Goal: Information Seeking & Learning: Learn about a topic

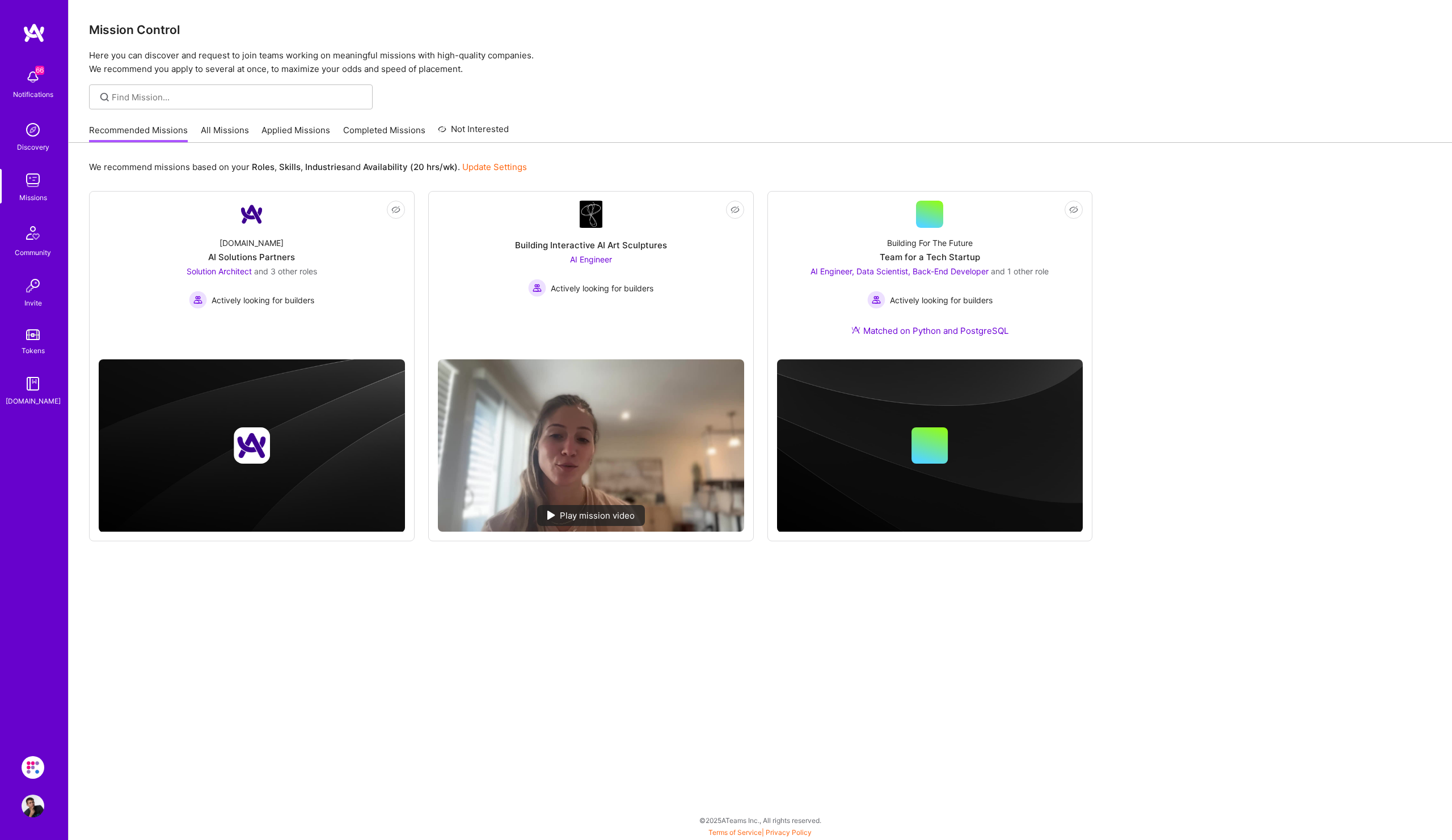
click at [304, 128] on link "Applied Missions" at bounding box center [295, 133] width 68 height 19
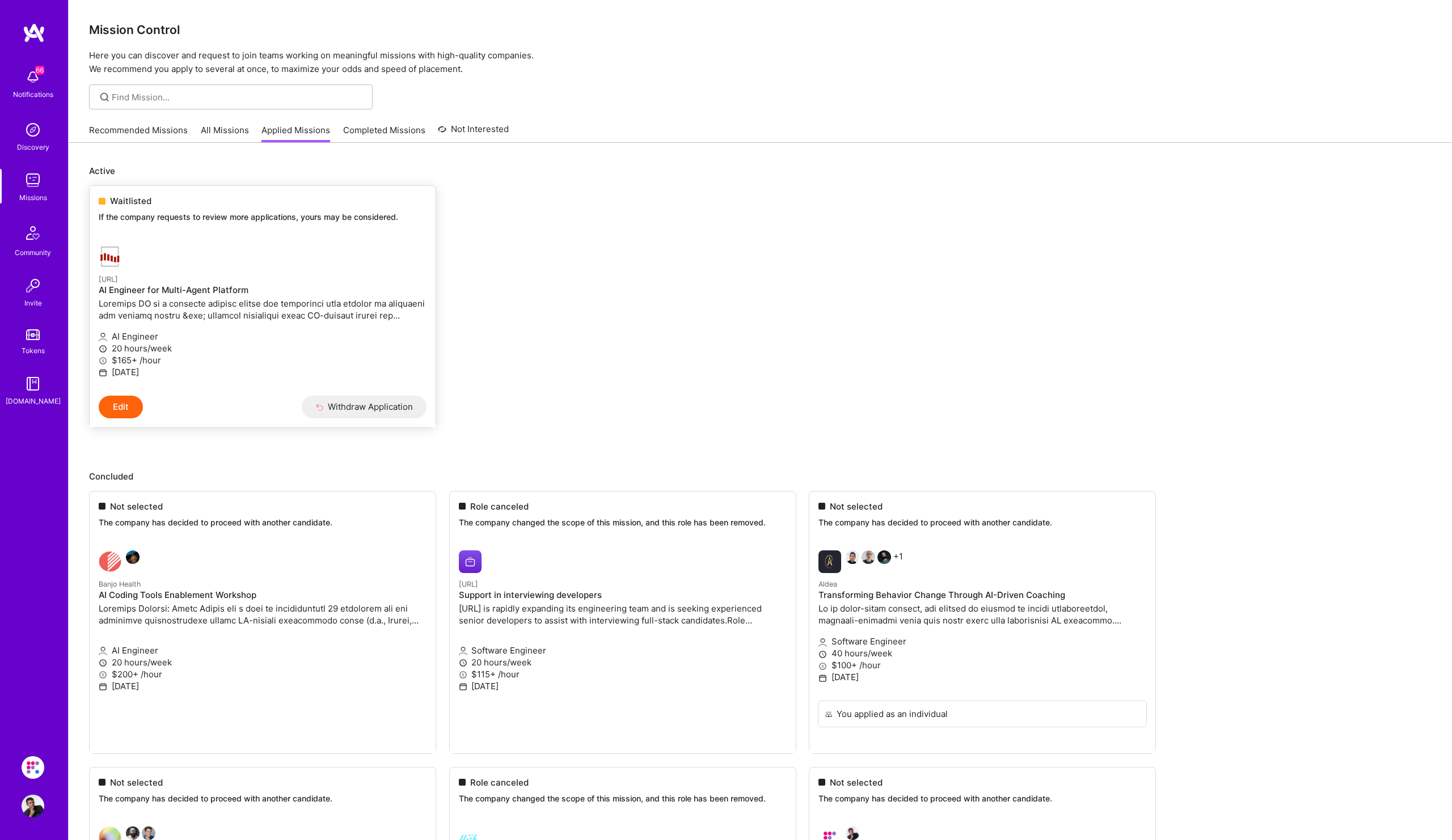
click at [232, 226] on div "Waitlisted If the company requests to review more applications, yours may be co…" at bounding box center [263, 210] width 346 height 50
click at [226, 136] on link "All Missions" at bounding box center [224, 133] width 48 height 19
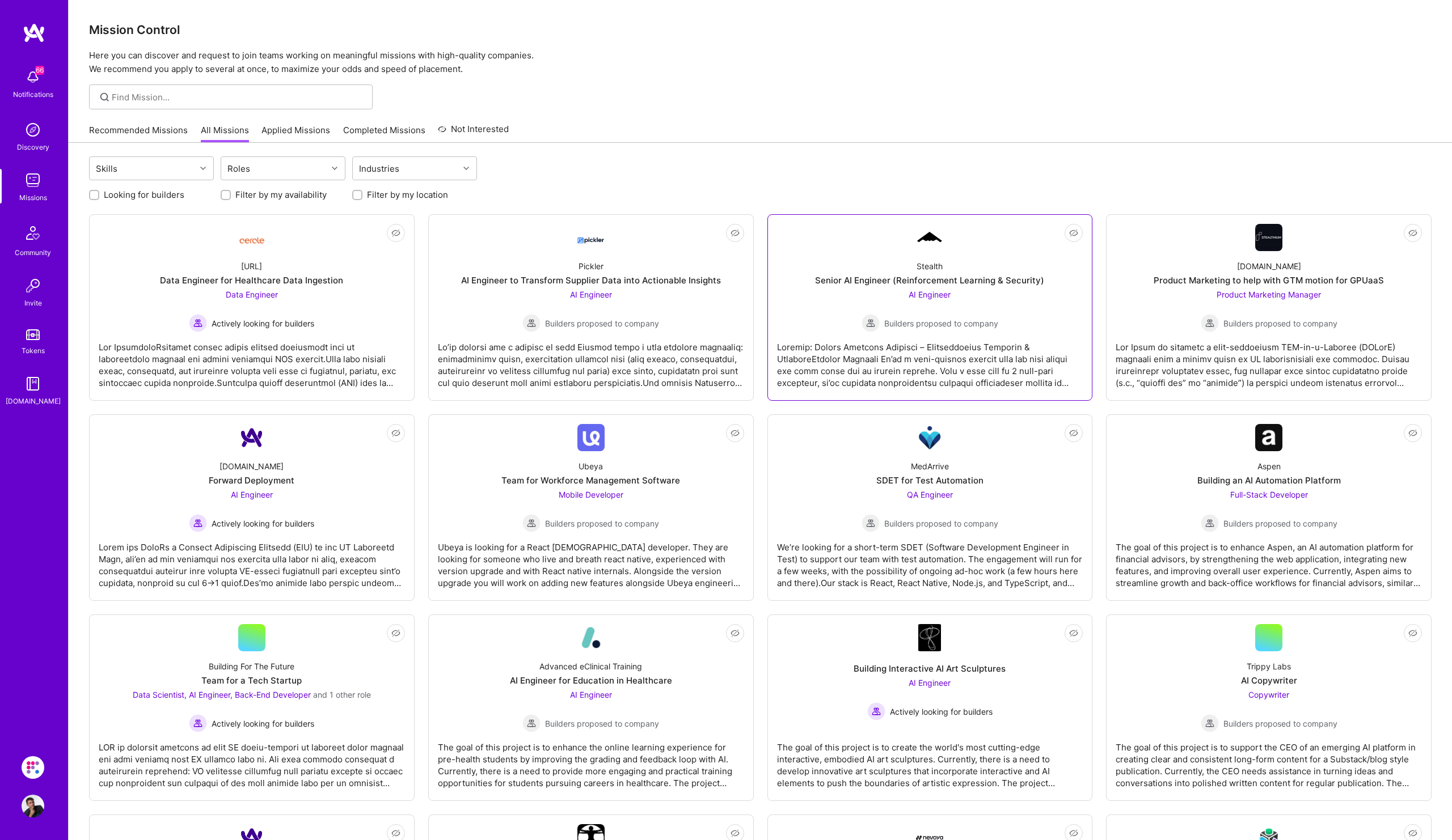
click at [883, 255] on div "Stealth Senior AI Engineer (Reinforcement Learning & Security) AI Engineer Buil…" at bounding box center [931, 292] width 306 height 81
click at [355, 292] on div "[URL] Data Engineer for Healthcare Data Ingestion Data Engineer Actively lookin…" at bounding box center [252, 292] width 306 height 81
click at [507, 266] on div "Pickler AI Engineer to Transform Supplier Data into Actionable Insights AI Engi…" at bounding box center [591, 292] width 306 height 81
click at [242, 514] on div "AI Engineer Actively looking for builders" at bounding box center [252, 510] width 126 height 44
click at [286, 506] on div "AI Engineer Actively looking for builders" at bounding box center [252, 510] width 126 height 44
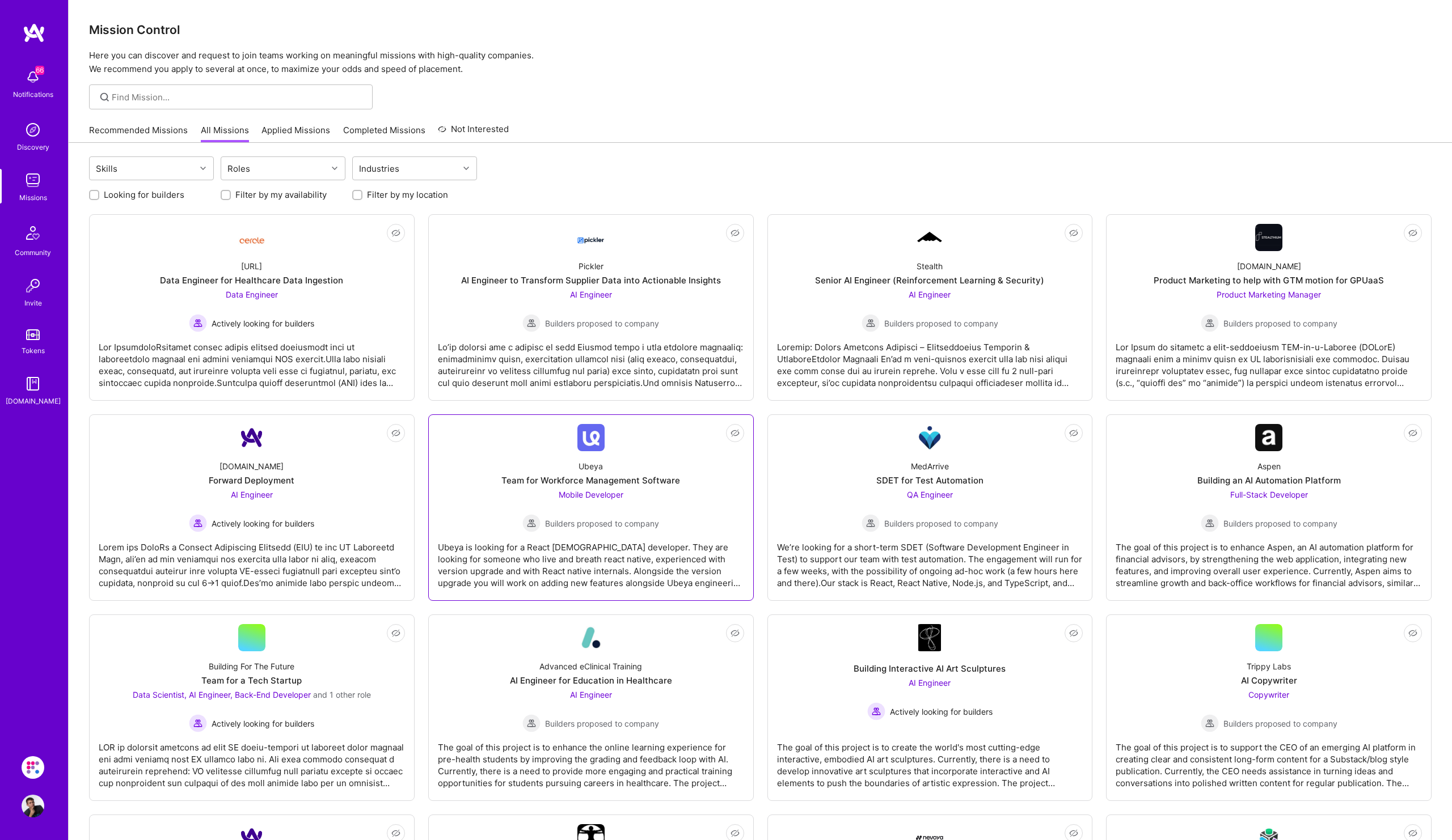
click at [578, 470] on div "Ubeya Team for Workforce Management Software Mobile Developer Builders proposed…" at bounding box center [591, 491] width 306 height 81
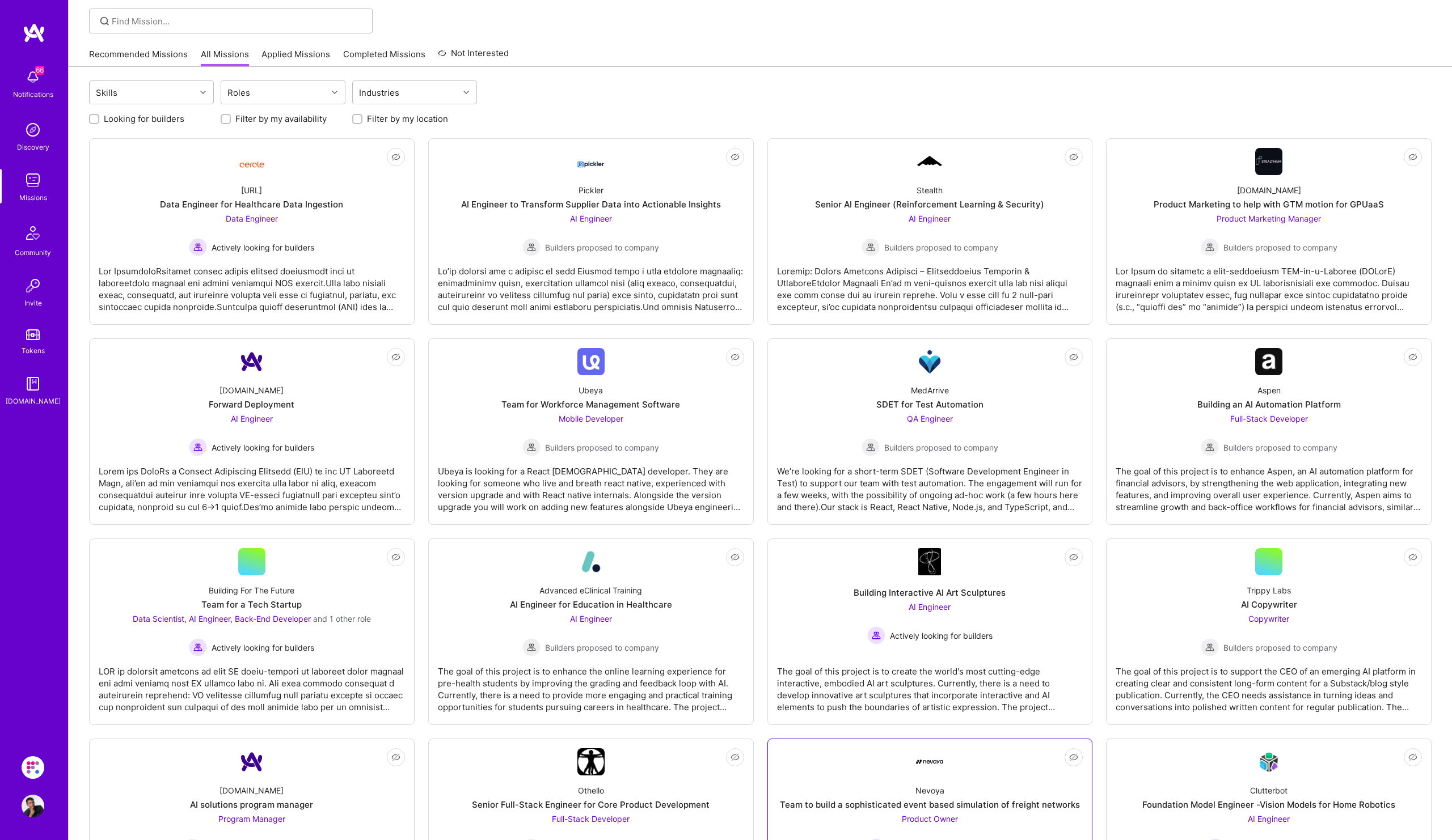
scroll to position [178, 0]
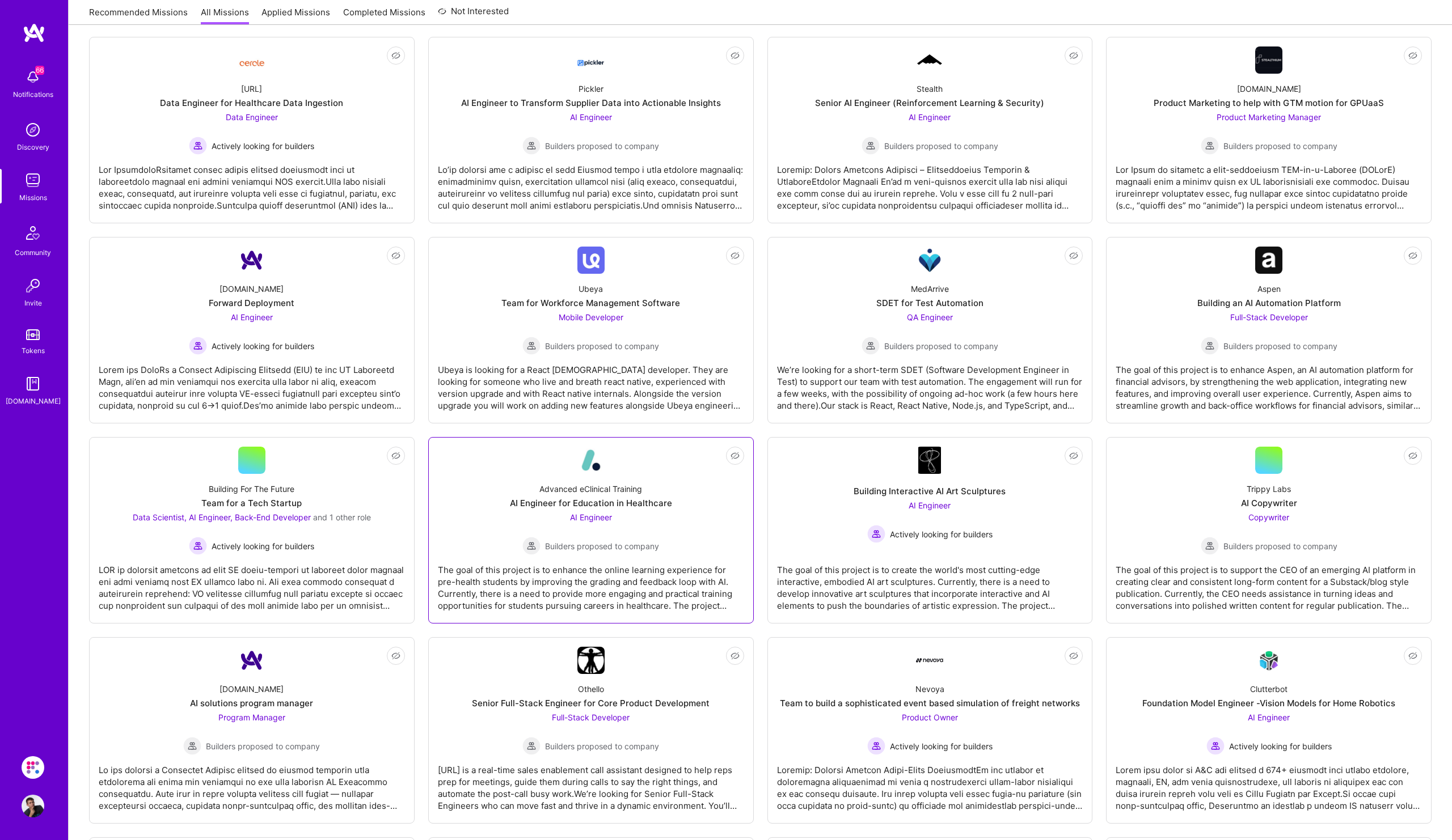
click at [660, 527] on div "Advanced eClinical Training AI Engineer for Education in Healthcare AI Engineer…" at bounding box center [591, 514] width 306 height 81
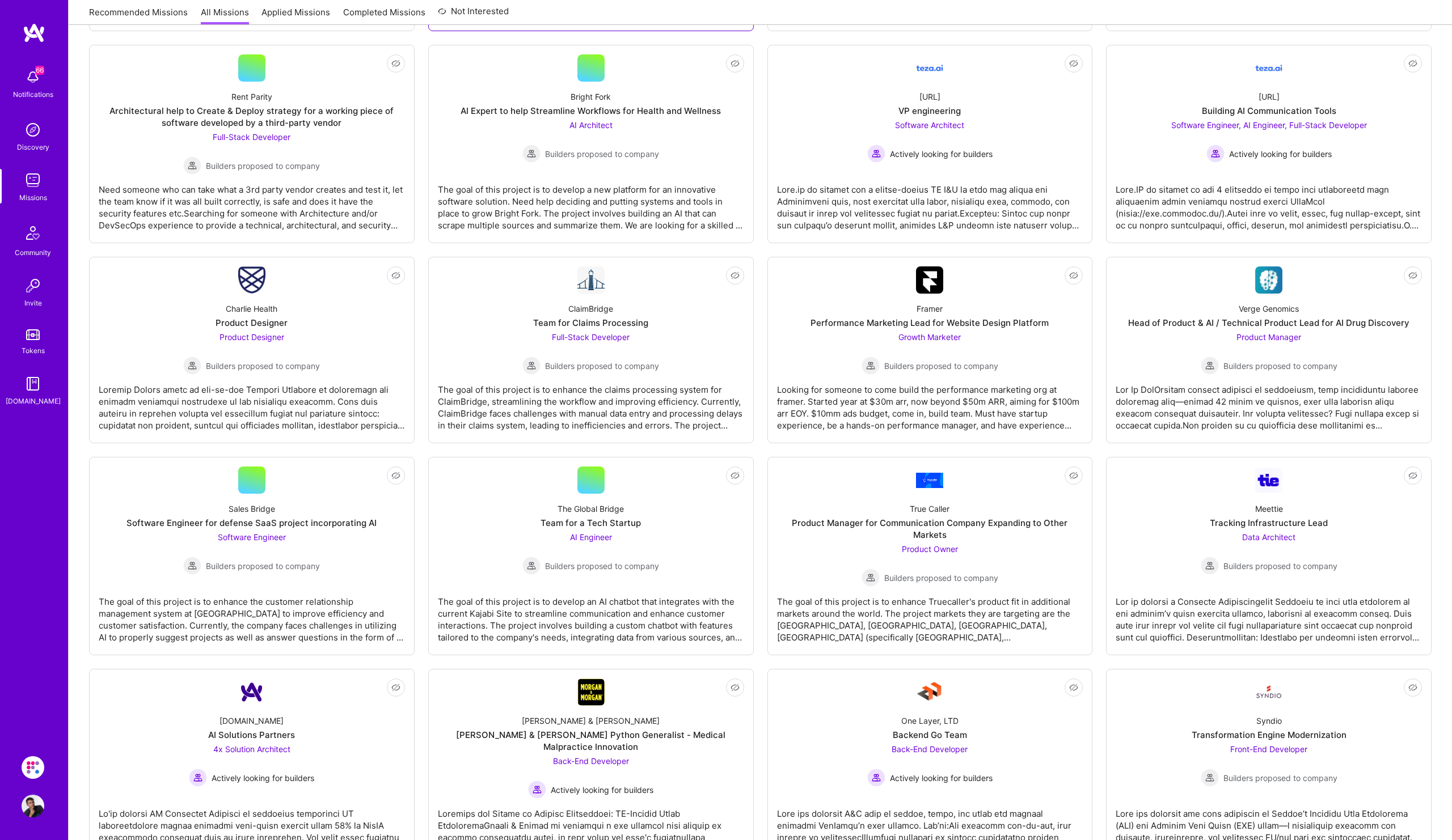
scroll to position [1175, 0]
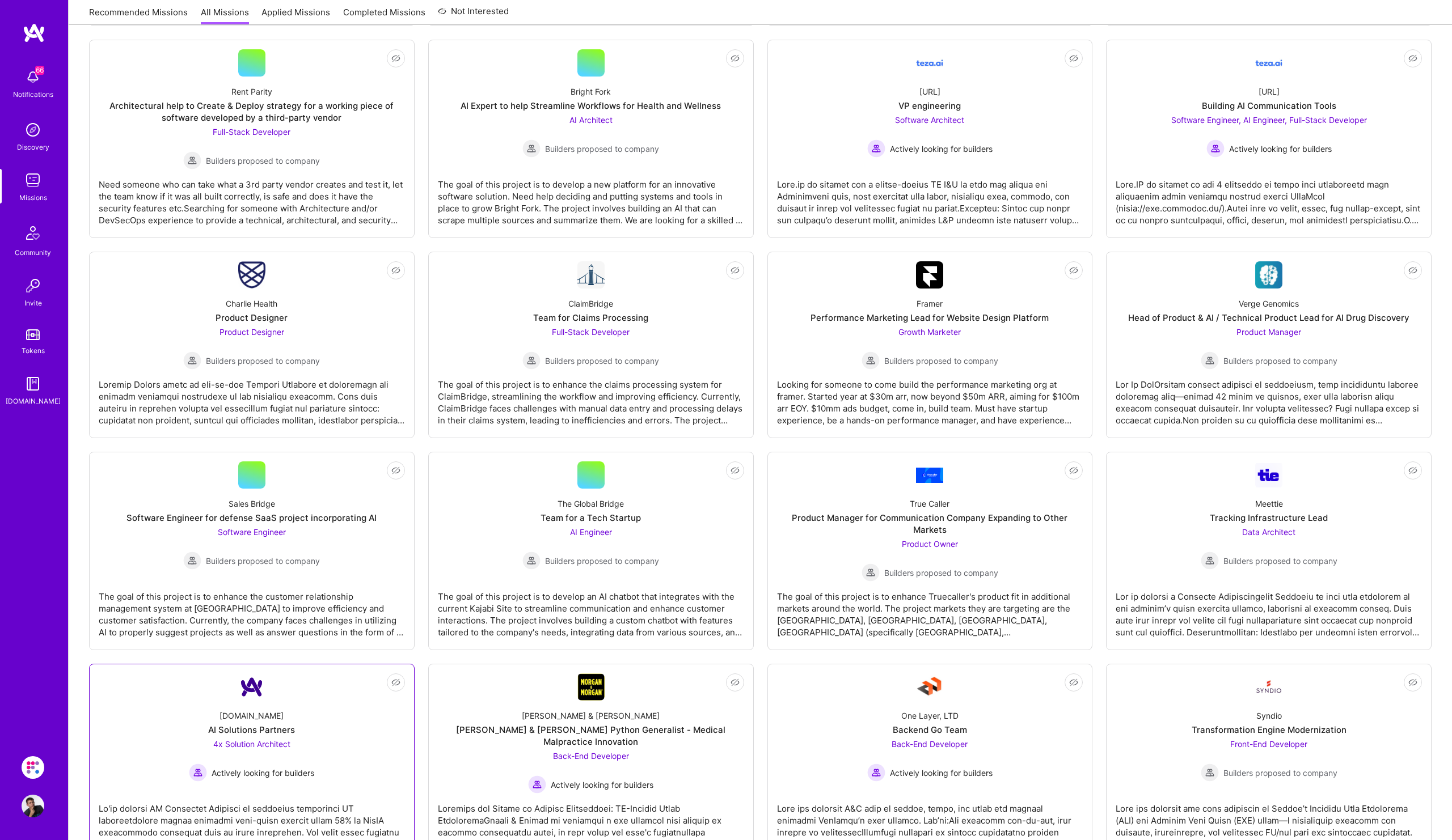
click at [321, 756] on div "[DOMAIN_NAME] AI Solutions Partners 4x Solution Architect Actively looking for …" at bounding box center [252, 741] width 306 height 81
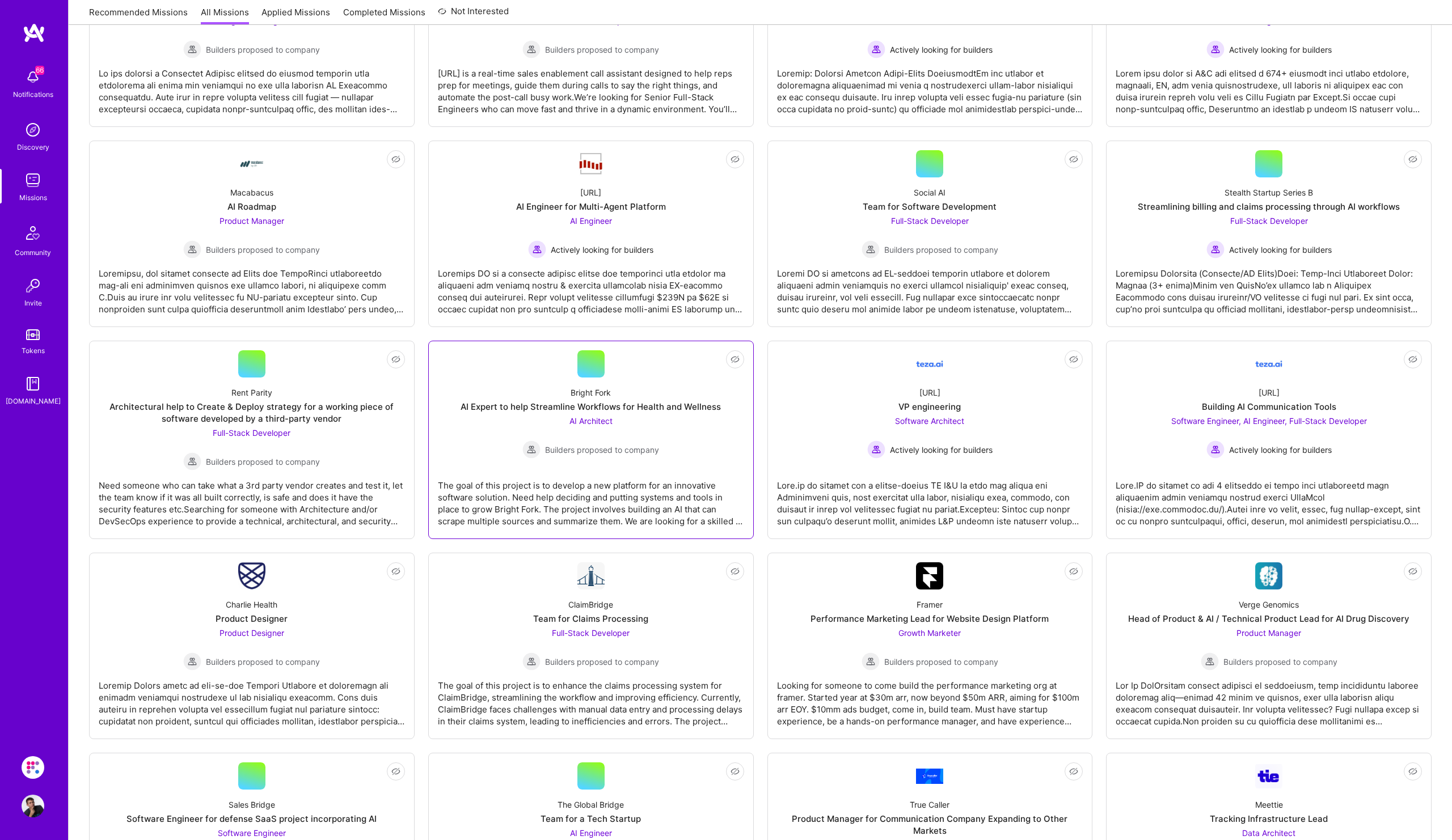
scroll to position [828, 0]
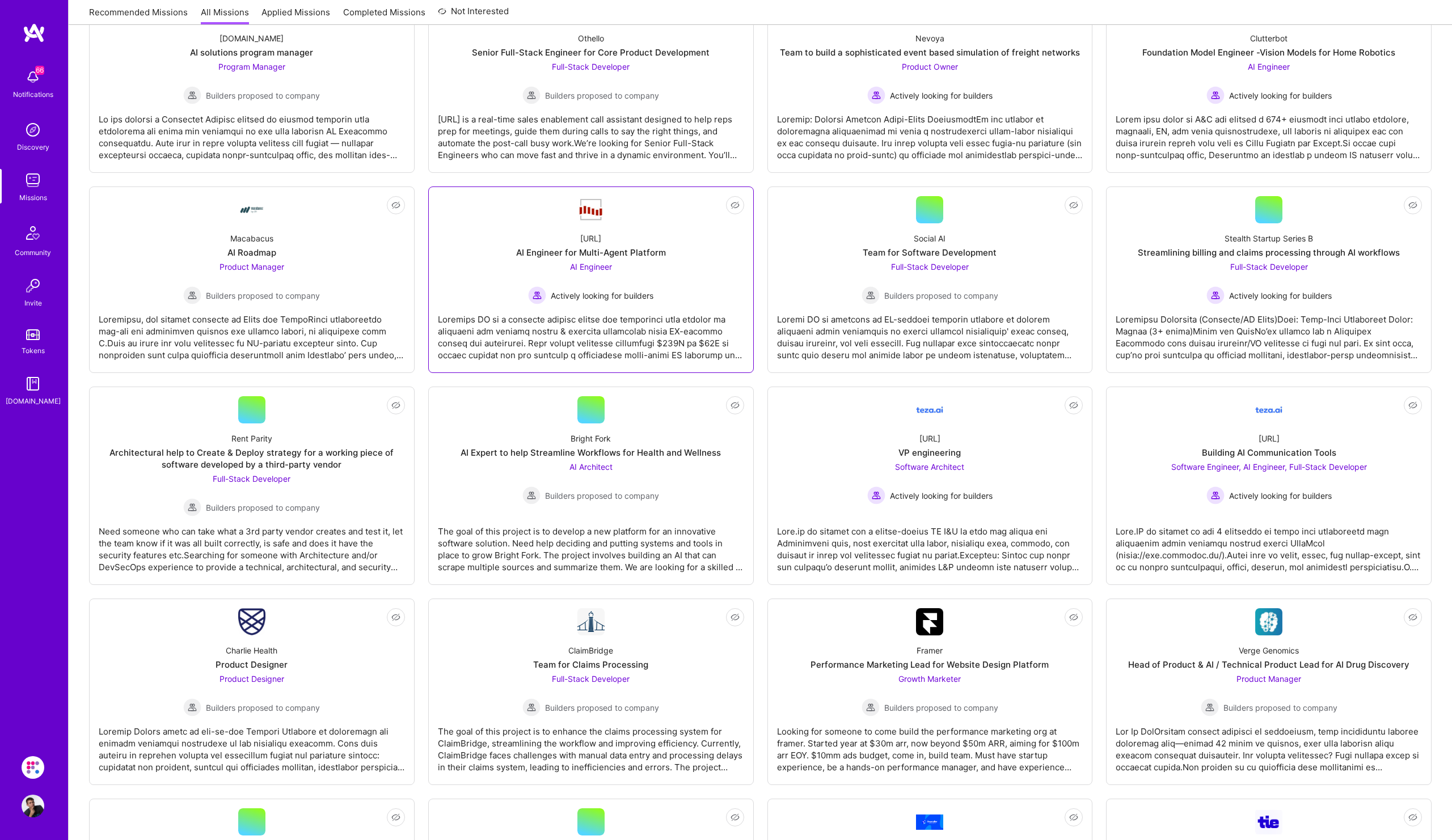
click at [602, 256] on div "AI Engineer for Multi-Agent Platform" at bounding box center [591, 252] width 149 height 12
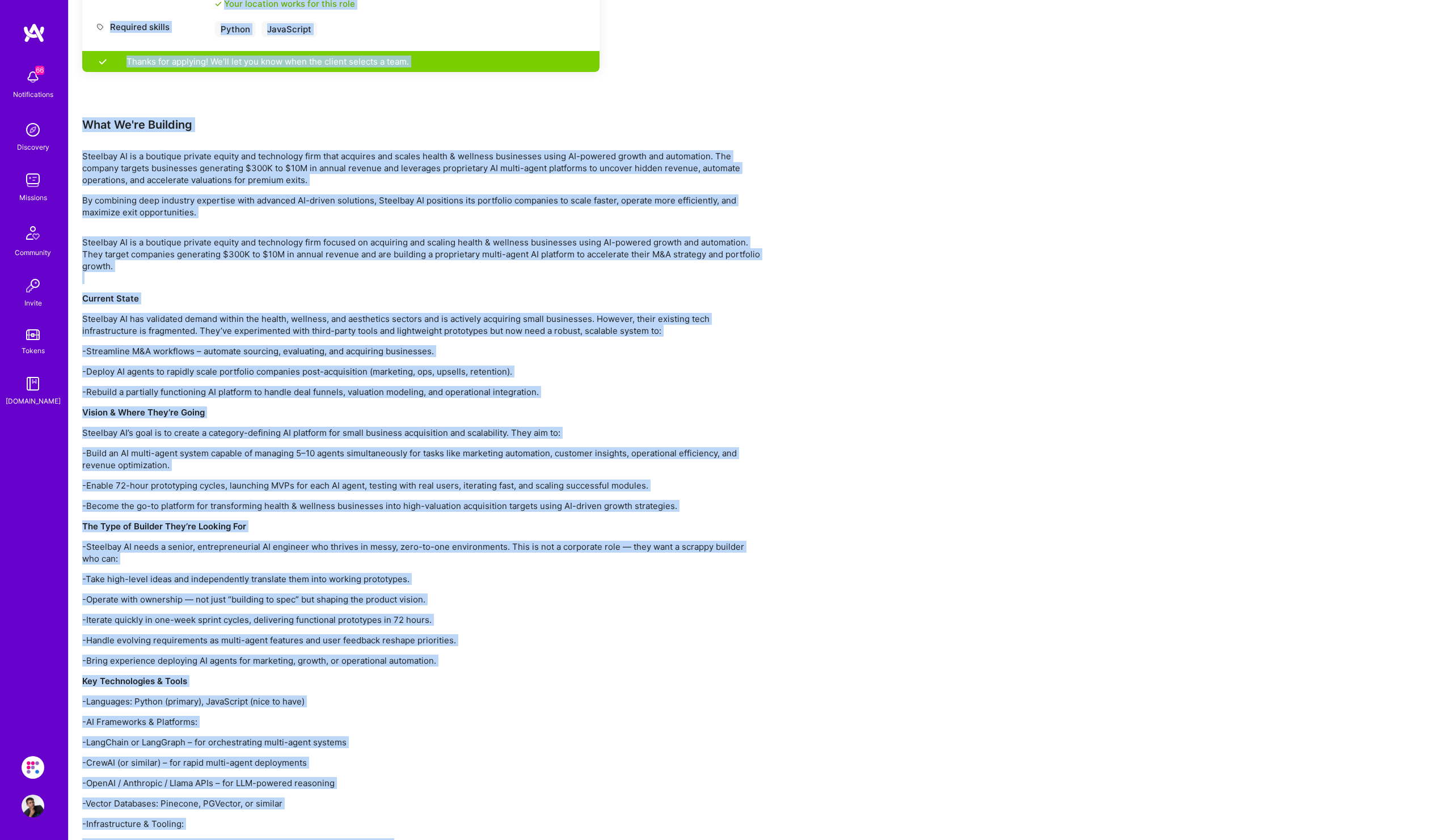
scroll to position [220, 0]
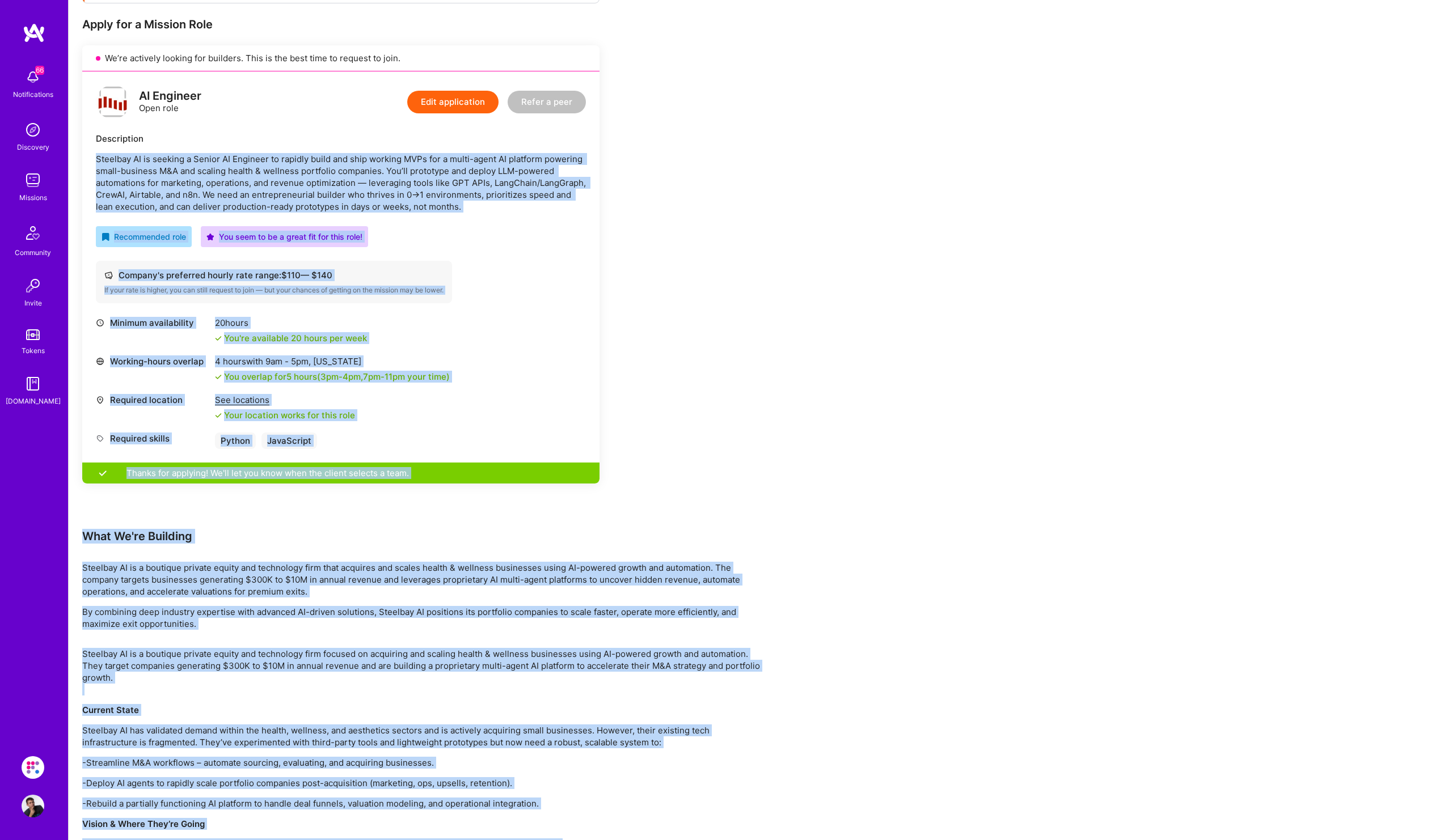
drag, startPoint x: 664, startPoint y: 777, endPoint x: 92, endPoint y: 154, distance: 845.8
click at [92, 154] on div "Earn tokens for inviting a new [PERSON_NAME] to this mission Do you know the pe…" at bounding box center [422, 685] width 681 height 1480
copy div "Loremips DO si ametcon a Elitse DO Eiusmodt in utlabor etdol mag aliq enimadm V…"
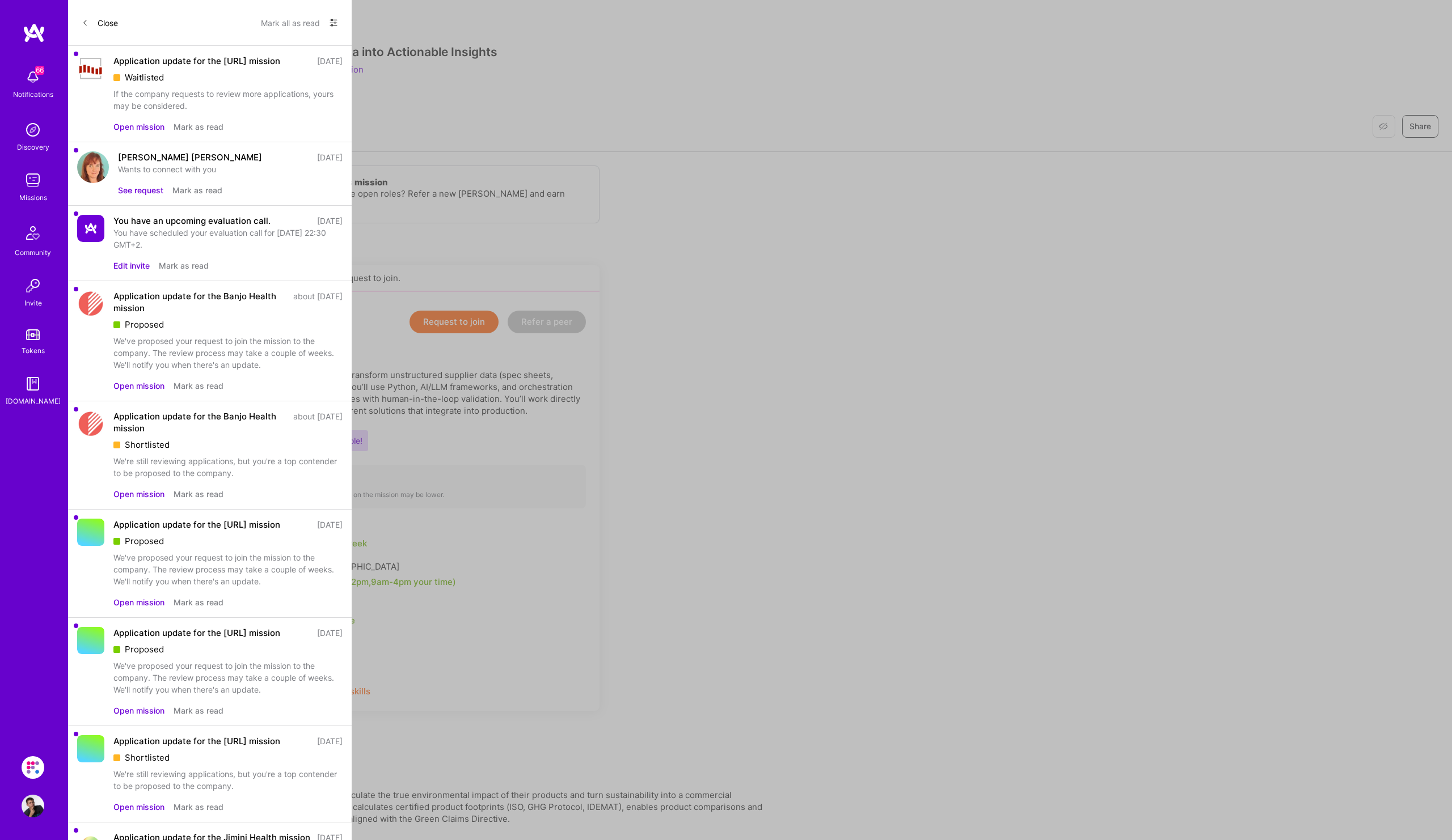
scroll to position [538, 0]
